Goal: Task Accomplishment & Management: Manage account settings

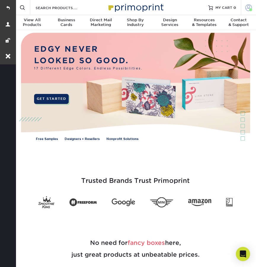
click at [247, 6] on span at bounding box center [248, 7] width 7 height 7
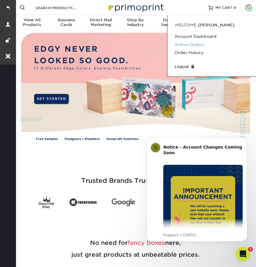
click at [190, 43] on link "Active Orders" at bounding box center [211, 45] width 74 height 8
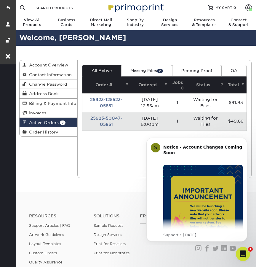
click at [135, 73] on link "Missing Files 2" at bounding box center [146, 70] width 51 height 11
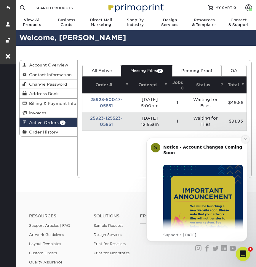
click at [246, 140] on icon "Dismiss notification" at bounding box center [245, 139] width 3 height 3
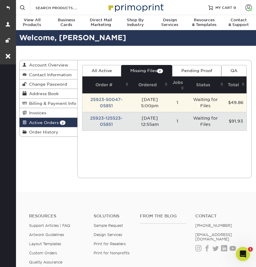
click at [108, 98] on td "25923-50047-05851" at bounding box center [106, 103] width 48 height 19
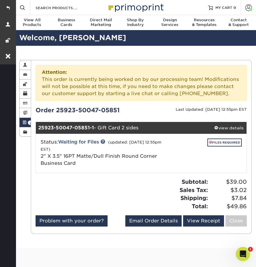
click at [26, 122] on span at bounding box center [24, 122] width 4 height 5
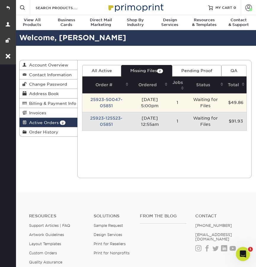
click at [105, 99] on td "25923-50047-05851" at bounding box center [106, 103] width 48 height 19
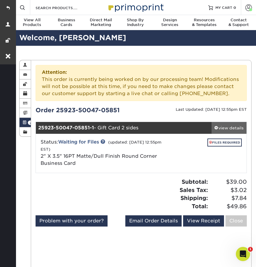
click at [228, 128] on div "view details" at bounding box center [228, 128] width 35 height 6
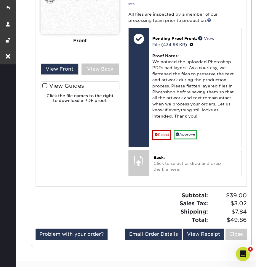
scroll to position [358, 0]
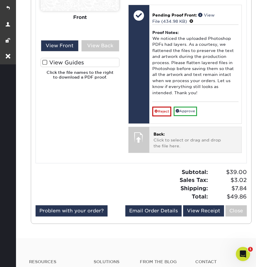
click at [171, 131] on p "Back: Click to select or drag and drop the file here." at bounding box center [195, 140] width 84 height 18
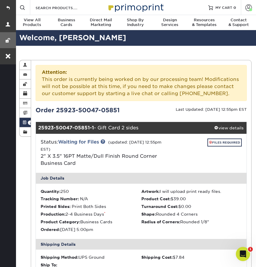
scroll to position [0, 0]
click at [10, 8] on link at bounding box center [8, 8] width 16 height 16
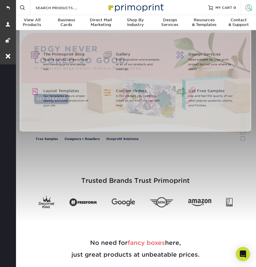
click at [250, 7] on span at bounding box center [248, 7] width 7 height 7
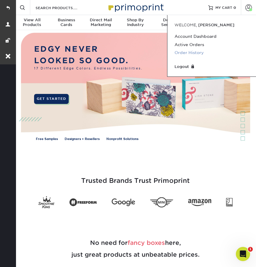
click at [199, 54] on link "Order History" at bounding box center [211, 53] width 74 height 8
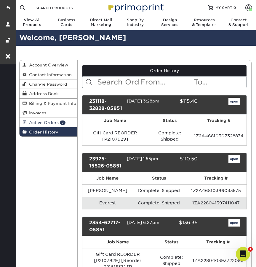
click at [49, 122] on span "Active Orders" at bounding box center [43, 122] width 32 height 5
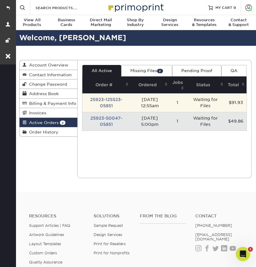
click at [109, 99] on td "25923-125523-05851" at bounding box center [106, 103] width 48 height 19
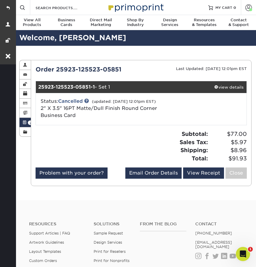
click at [25, 124] on link "Active Orders 2" at bounding box center [25, 122] width 11 height 9
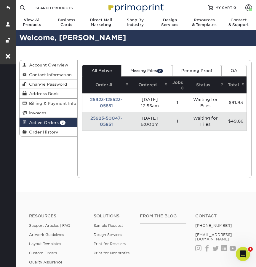
click at [107, 117] on td "25923-50047-05851" at bounding box center [106, 121] width 48 height 19
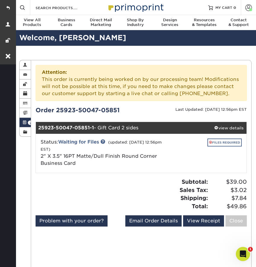
click at [219, 143] on link "FILES REQUIRED" at bounding box center [224, 143] width 34 height 8
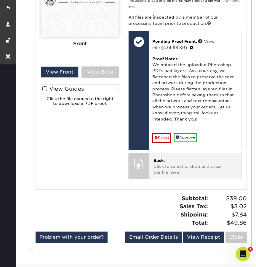
scroll to position [334, 0]
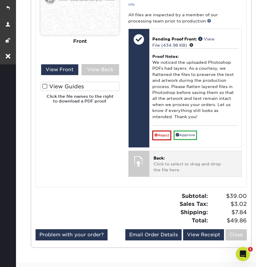
click at [182, 158] on p "Back: Click to select or drag and drop the file here." at bounding box center [195, 164] width 84 height 18
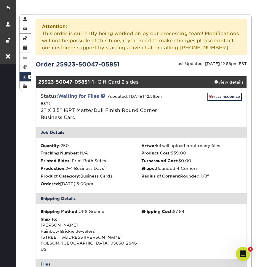
scroll to position [29, 0]
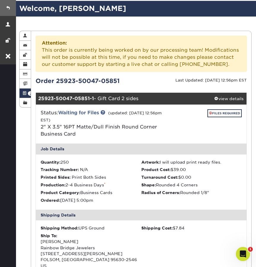
click at [10, 7] on link at bounding box center [8, 8] width 16 height 16
